Goal: Information Seeking & Learning: Check status

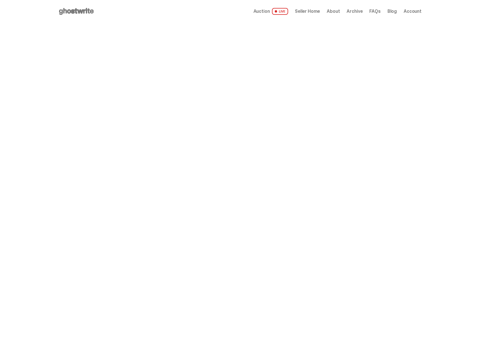
click at [309, 11] on span "Seller Home" at bounding box center [307, 11] width 25 height 5
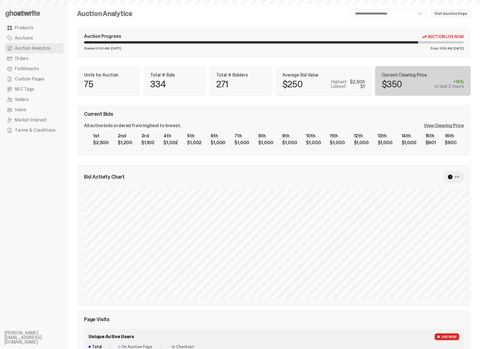
select select "**"
click at [445, 123] on div "View Clearing Price" at bounding box center [444, 125] width 40 height 5
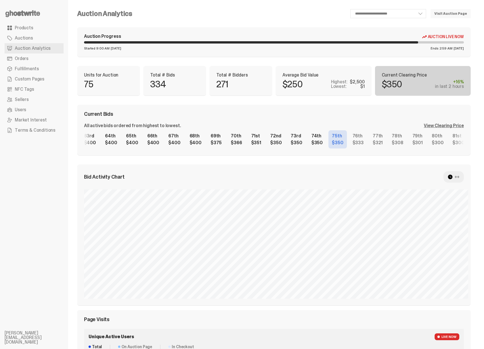
scroll to position [0, 1329]
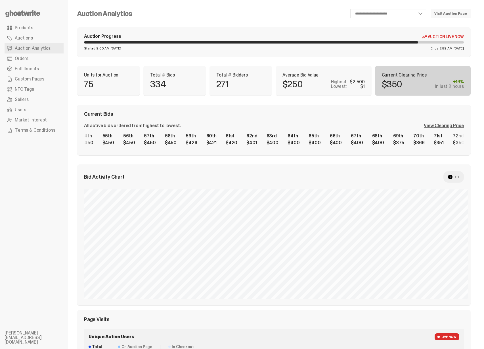
click at [321, 140] on div "1st $2,500 2nd $1,200 3rd $1,100 4th $1,002 5th $1,002 6th $1,000 7th $1,000 8t…" at bounding box center [274, 139] width 380 height 18
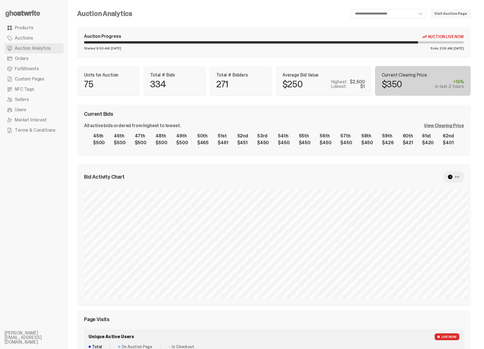
click at [339, 142] on div "1st $2,500 2nd $1,200 3rd $1,100 4th $1,002 5th $1,002 6th $1,000 7th $1,000 8t…" at bounding box center [274, 139] width 380 height 18
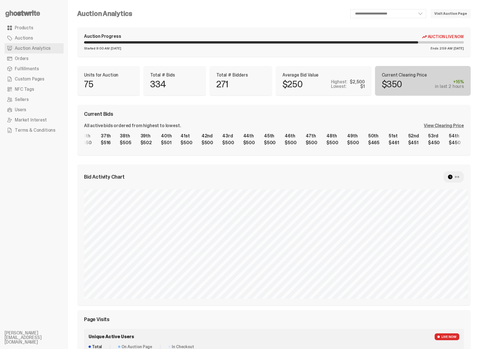
click at [347, 143] on div "1st $2,500 2nd $1,200 3rd $1,100 4th $1,002 5th $1,002 6th $1,000 7th $1,000 8t…" at bounding box center [274, 139] width 380 height 18
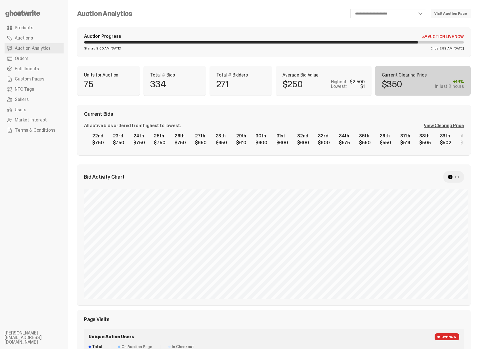
click at [457, 133] on div "1st $2,500 2nd $1,200 3rd $1,100 4th $1,002 5th $1,002 6th $1,000 7th $1,000 8t…" at bounding box center [274, 139] width 380 height 18
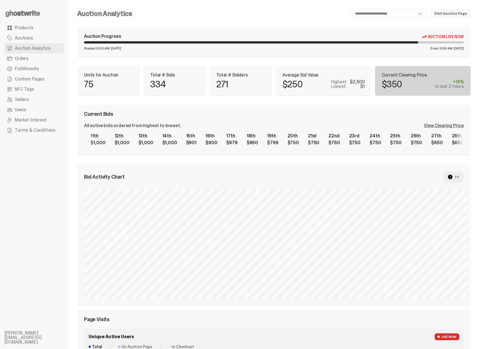
click at [436, 139] on div "1st $2,500 2nd $1,200 3rd $1,100 4th $1,002 5th $1,002 6th $1,000 7th $1,000 8t…" at bounding box center [274, 139] width 380 height 18
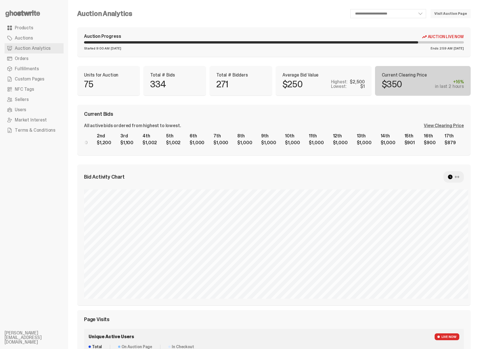
click at [446, 141] on div "1st $2,500 2nd $1,200 3rd $1,100 4th $1,002 5th $1,002 6th $1,000 7th $1,000 8t…" at bounding box center [274, 139] width 380 height 18
click at [84, 87] on div "Units for Auction 75" at bounding box center [108, 81] width 63 height 30
copy p "75"
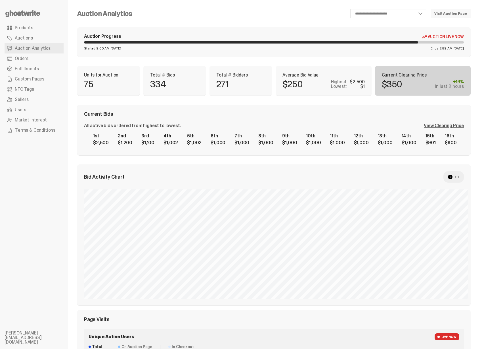
click at [243, 97] on div "**********" at bounding box center [274, 257] width 394 height 496
drag, startPoint x: 150, startPoint y: 73, endPoint x: 185, endPoint y: 80, distance: 35.9
click at [185, 80] on div "Total # Bids 334" at bounding box center [174, 81] width 63 height 30
click at [185, 80] on div "334" at bounding box center [174, 84] width 49 height 9
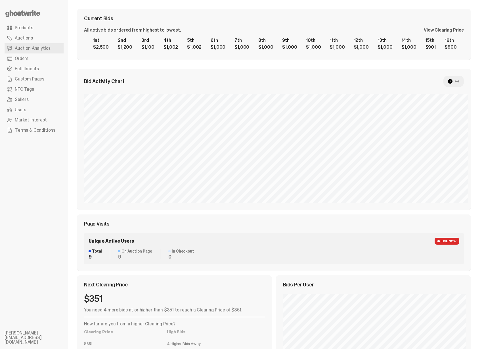
scroll to position [166, 0]
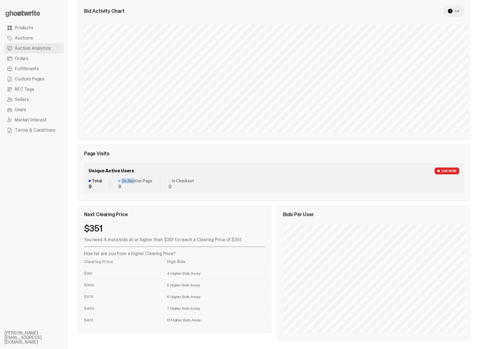
drag, startPoint x: 125, startPoint y: 180, endPoint x: 139, endPoint y: 181, distance: 13.4
click at [136, 181] on dt "On Auction Page" at bounding box center [135, 181] width 34 height 4
click at [142, 182] on dt "On Auction Page" at bounding box center [135, 181] width 34 height 4
